Goal: Task Accomplishment & Management: Use online tool/utility

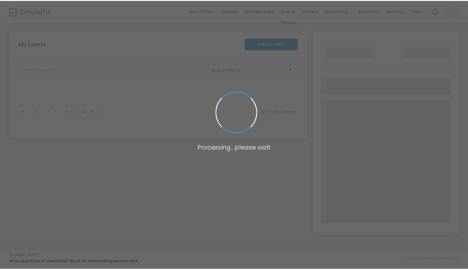
scroll to position [11, 0]
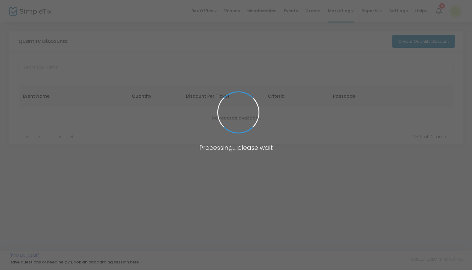
click at [342, 11] on body "Processing... please wait Box Office Sell Tickets Bookings Sell Season Pass Ven…" at bounding box center [236, 135] width 472 height 270
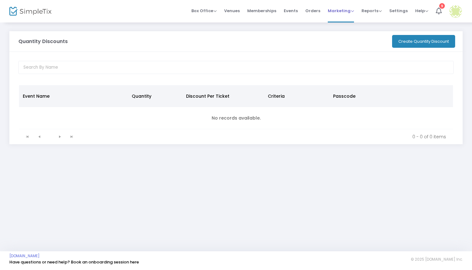
click at [340, 13] on span "Marketing" at bounding box center [341, 11] width 26 height 6
click at [344, 23] on li "Promo Codes" at bounding box center [353, 21] width 50 height 12
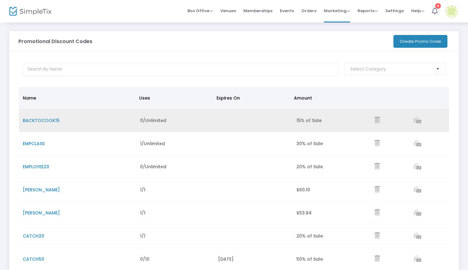
click at [51, 121] on span "BACKTOCOOK15" at bounding box center [41, 120] width 37 height 6
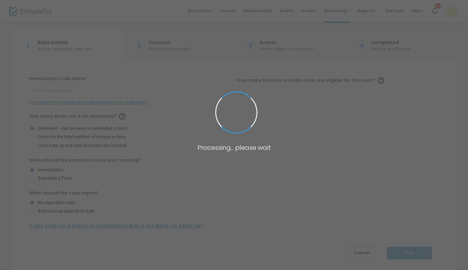
type input "BACKTOCOOK15"
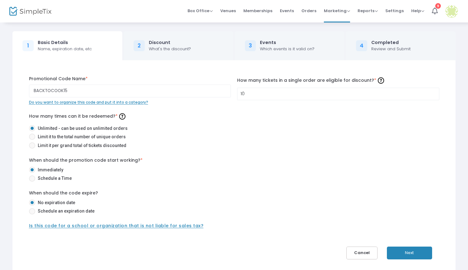
click at [412, 251] on button "Next" at bounding box center [409, 253] width 45 height 13
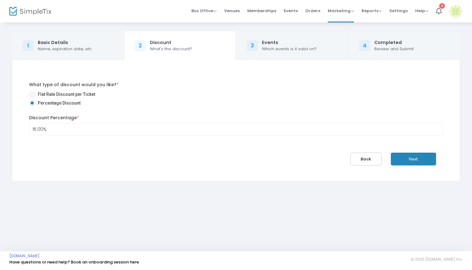
click at [417, 158] on button "Next" at bounding box center [413, 159] width 45 height 13
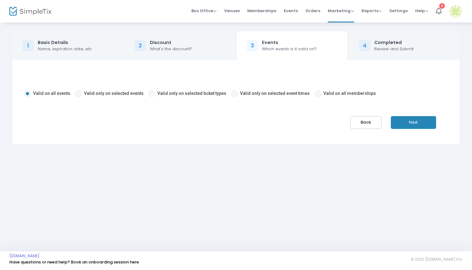
click at [406, 123] on button "Next" at bounding box center [413, 122] width 45 height 13
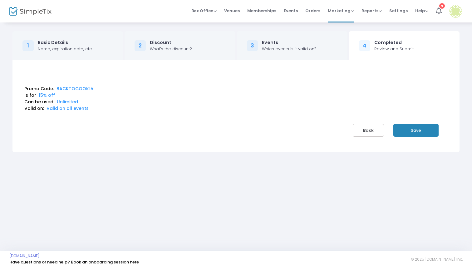
click at [408, 128] on button "Save" at bounding box center [415, 130] width 45 height 13
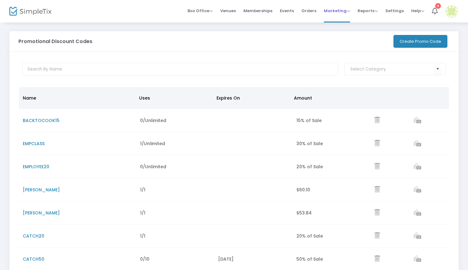
click at [334, 12] on span "Marketing" at bounding box center [337, 11] width 26 height 6
click at [345, 33] on li "Quantity Discounts" at bounding box center [349, 33] width 50 height 12
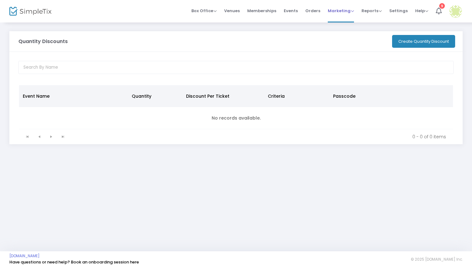
click at [345, 14] on span "Marketing Promo Codes Quantity Discounts Affiliate" at bounding box center [341, 11] width 26 height 16
click at [341, 10] on span "Marketing" at bounding box center [341, 11] width 26 height 6
click at [413, 44] on button "Create Quantity Discount" at bounding box center [423, 41] width 63 height 13
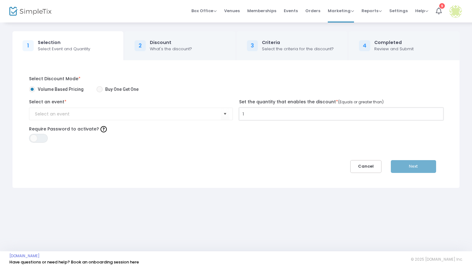
click at [266, 117] on input "1" at bounding box center [342, 114] width 204 height 12
type input "3"
type input "2"
click at [159, 131] on label "Require Password to activate?" at bounding box center [236, 129] width 414 height 10
click at [131, 113] on input at bounding box center [128, 114] width 186 height 7
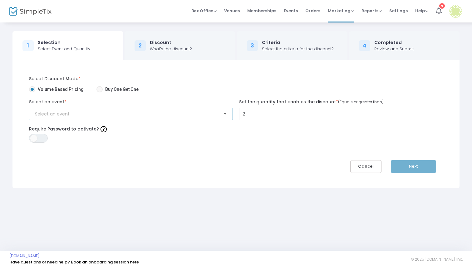
click at [224, 116] on span "Select" at bounding box center [225, 114] width 10 height 10
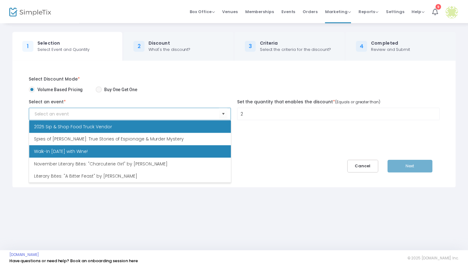
scroll to position [46, 0]
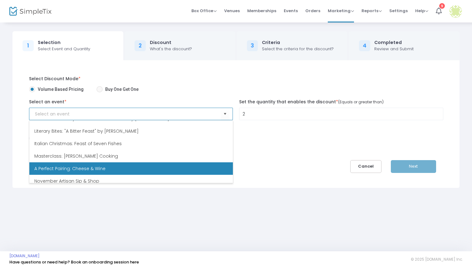
click at [129, 167] on li "A Perfect Pairing: Cheese & Wine" at bounding box center [131, 168] width 204 height 12
type input "A Perfect Pairing: Cheese & Wine"
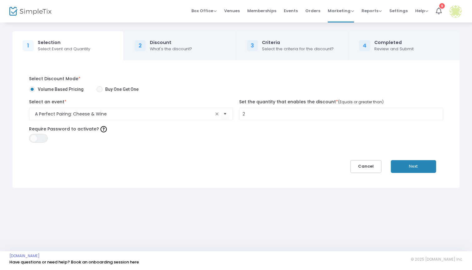
click at [407, 165] on button "Next" at bounding box center [413, 166] width 45 height 13
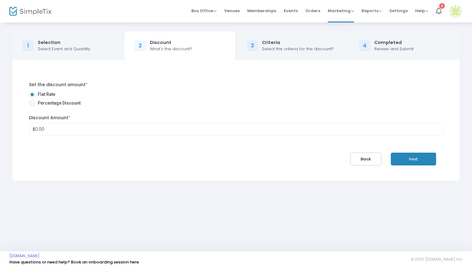
click at [32, 104] on span at bounding box center [32, 103] width 6 height 6
click at [32, 106] on input "Percentage Discount" at bounding box center [32, 106] width 0 height 0
radio input "true"
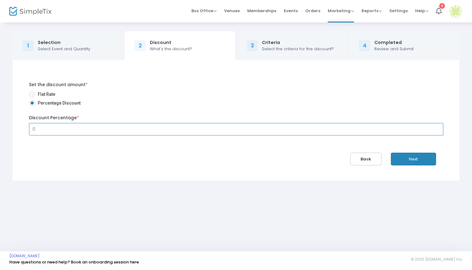
click at [68, 131] on input "0" at bounding box center [236, 129] width 414 height 12
type input "0.00%"
click at [403, 163] on button "Next" at bounding box center [413, 159] width 45 height 13
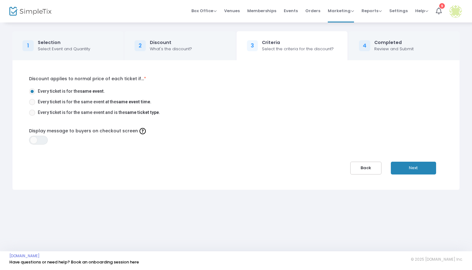
click at [363, 171] on button "Back" at bounding box center [365, 168] width 31 height 13
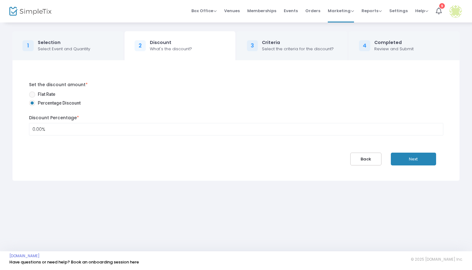
click at [365, 161] on button "Back" at bounding box center [365, 159] width 31 height 13
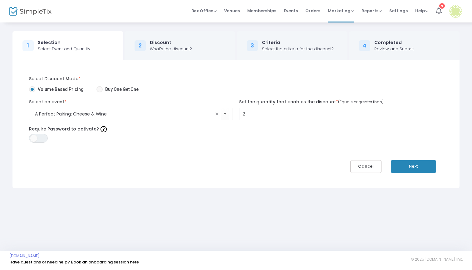
click at [369, 167] on button "Cancel" at bounding box center [365, 166] width 31 height 13
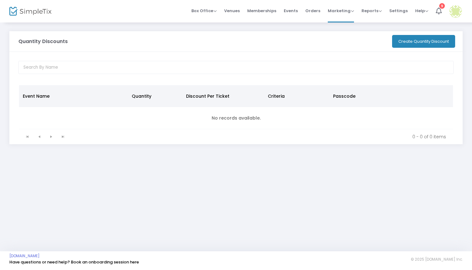
click at [34, 10] on img at bounding box center [30, 11] width 42 height 9
